Goal: Navigation & Orientation: Find specific page/section

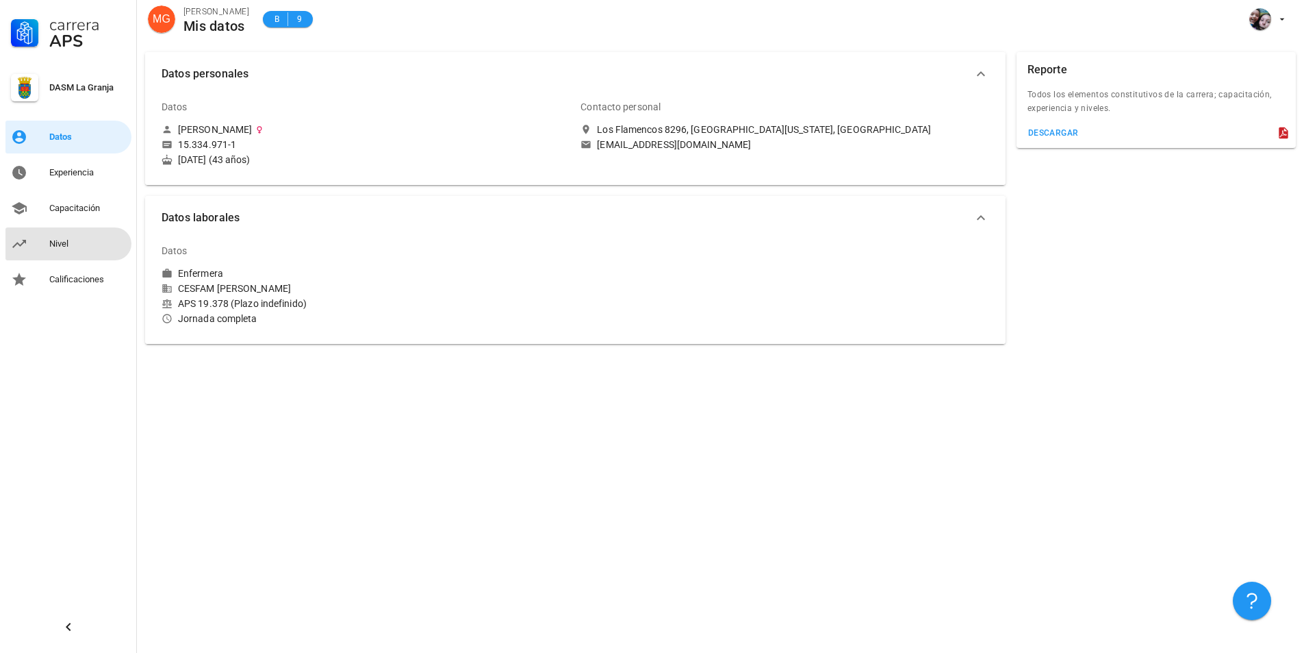
click at [73, 237] on div "Nivel" at bounding box center [87, 244] width 77 height 22
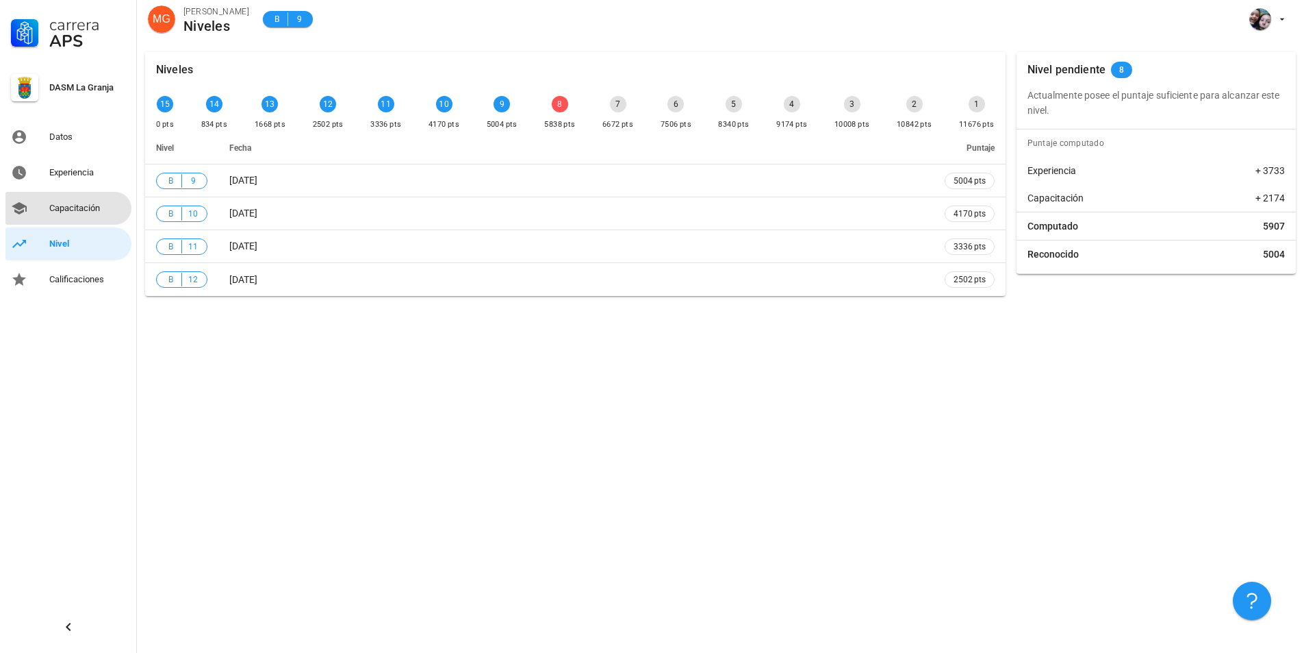
click at [84, 194] on link "Capacitación" at bounding box center [68, 208] width 126 height 33
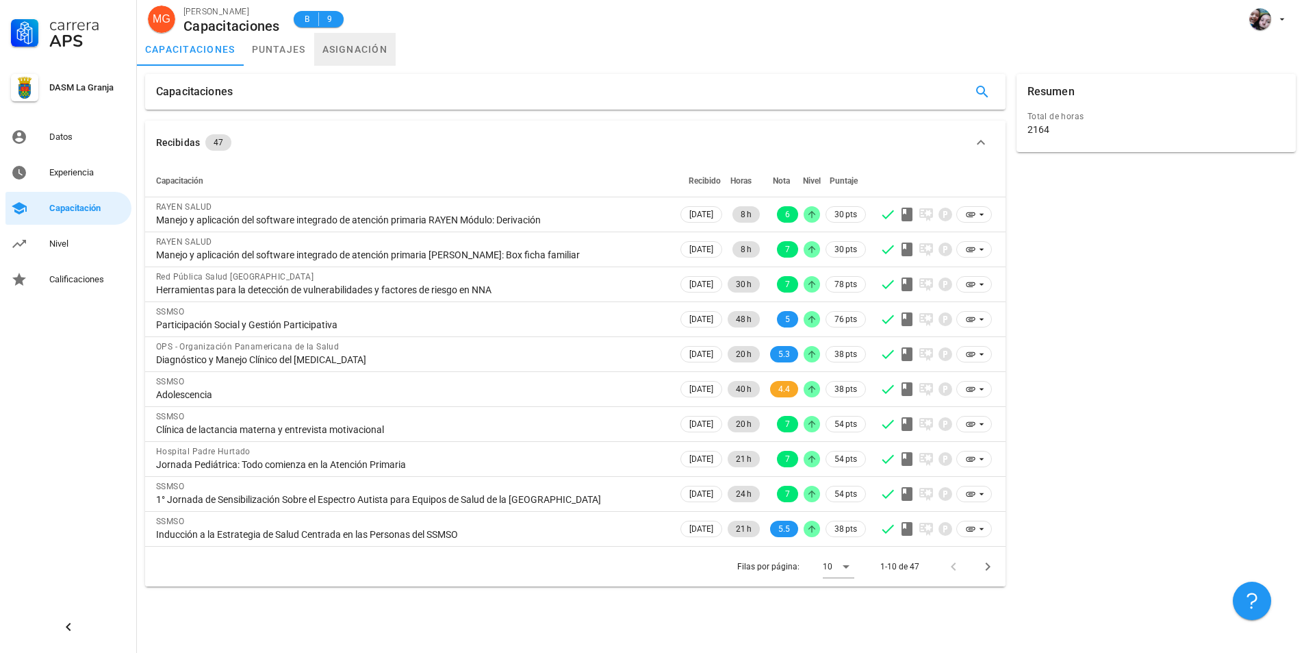
click at [348, 42] on link "asignación" at bounding box center [355, 49] width 82 height 33
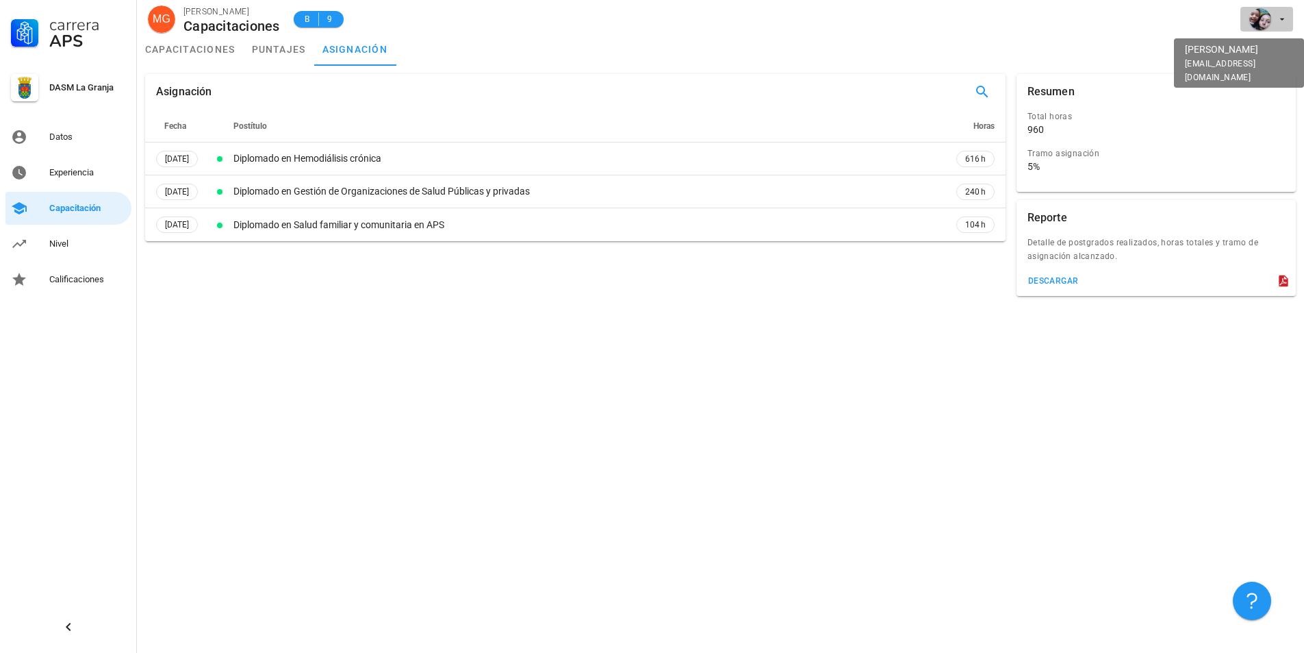
click at [1265, 21] on div "avatar" at bounding box center [1261, 19] width 22 height 22
click at [1272, 52] on div "Salir" at bounding box center [1275, 53] width 22 height 27
